Goal: Task Accomplishment & Management: Manage account settings

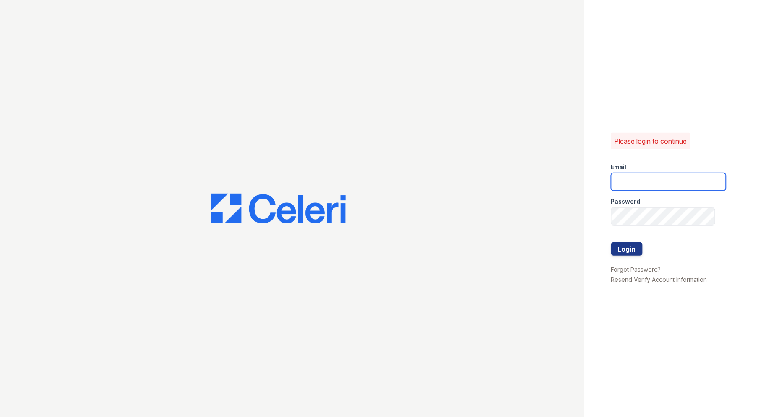
click at [632, 190] on input "email" at bounding box center [668, 182] width 115 height 18
type input "9"
click at [611, 242] on button "Login" at bounding box center [626, 248] width 31 height 13
type input "[EMAIL_ADDRESS][DOMAIN_NAME]"
click at [627, 251] on button "Login" at bounding box center [626, 248] width 31 height 13
